Goal: Complete application form

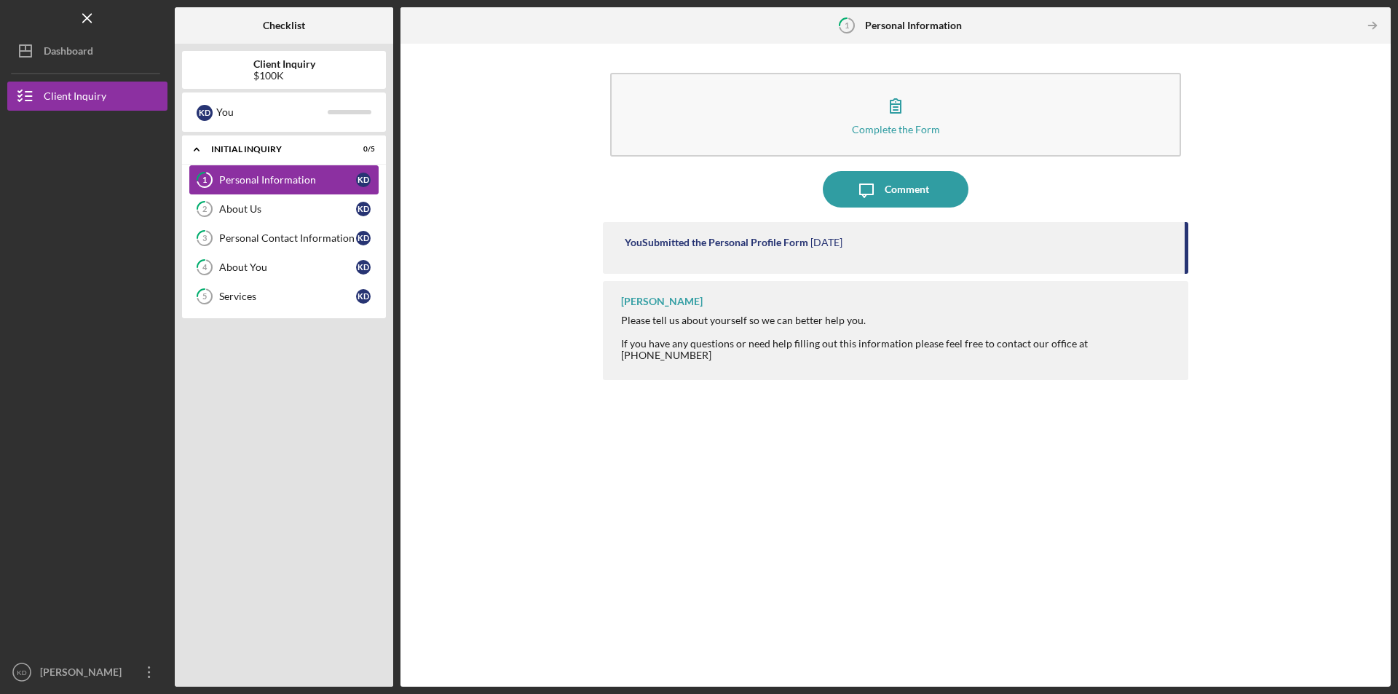
click at [298, 181] on div "Personal Information" at bounding box center [287, 180] width 137 height 12
click at [89, 55] on div "Dashboard" at bounding box center [69, 52] width 50 height 33
